Goal: Check status: Check status

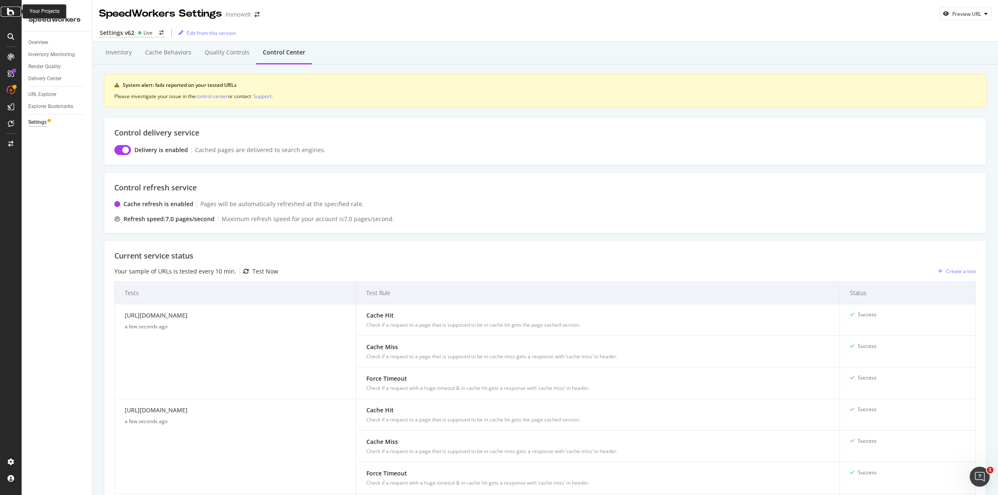
click at [12, 13] on icon at bounding box center [10, 12] width 7 height 10
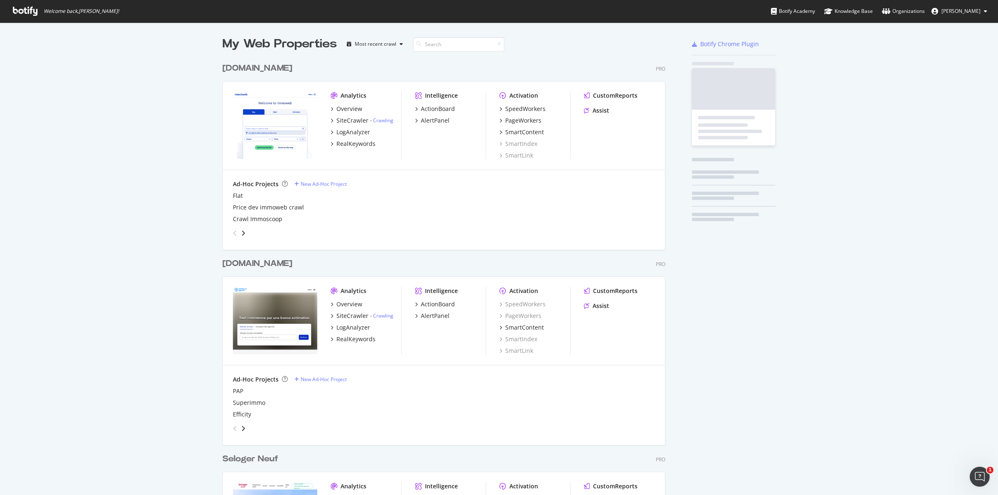
scroll to position [487, 982]
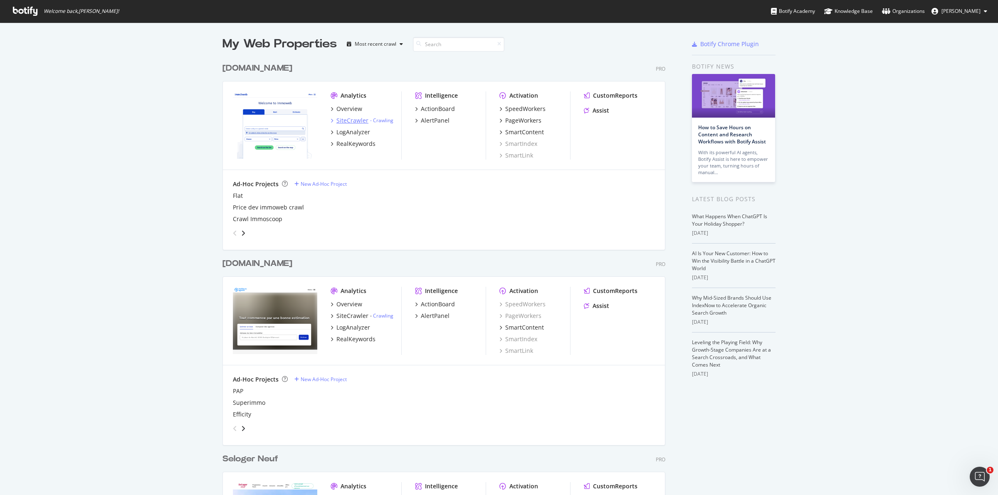
click at [346, 120] on div "SiteCrawler" at bounding box center [352, 120] width 32 height 8
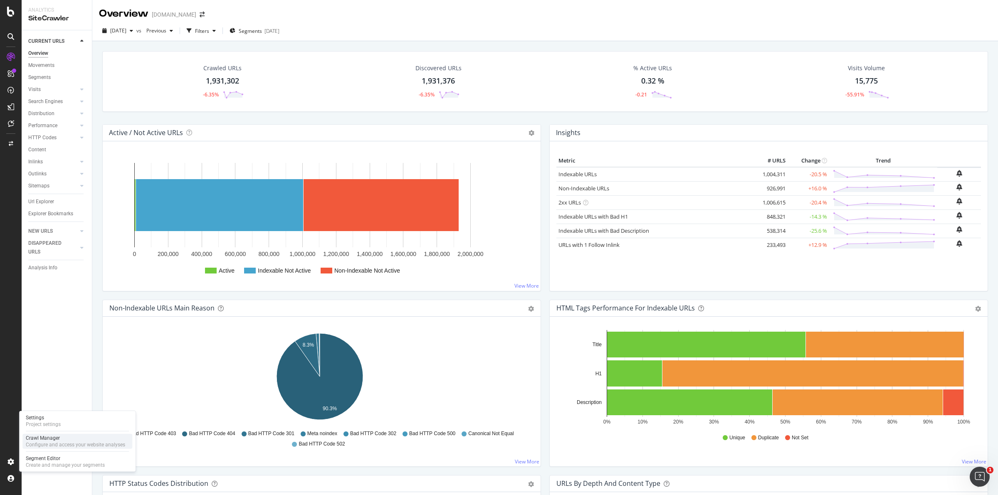
click at [45, 445] on div "Configure and access your website analyses" at bounding box center [75, 445] width 99 height 7
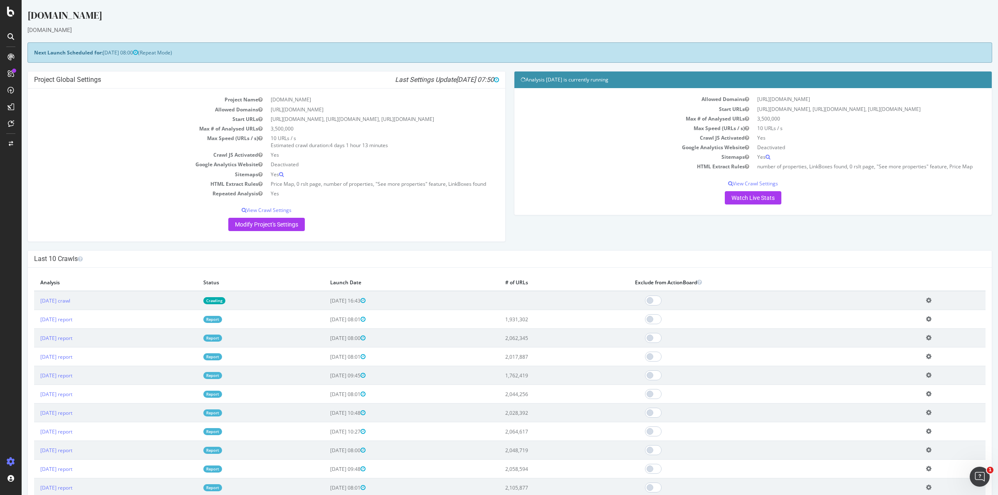
click at [745, 189] on div "Allowed Domains [URL][DOMAIN_NAME] Start URLs [URL][DOMAIN_NAME], [URL][DOMAIN_…" at bounding box center [753, 149] width 465 height 110
click at [745, 192] on link "Watch Live Stats" at bounding box center [753, 197] width 57 height 13
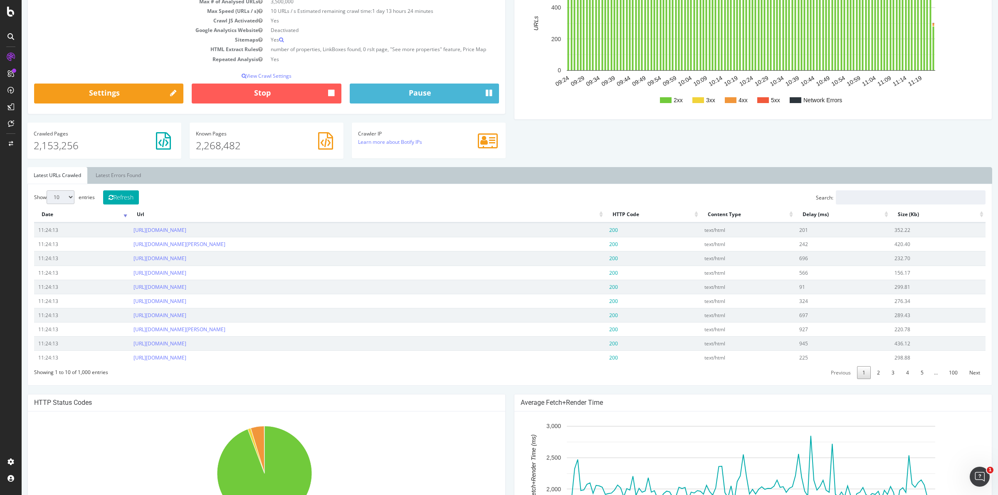
scroll to position [364, 0]
